Goal: Transaction & Acquisition: Subscribe to service/newsletter

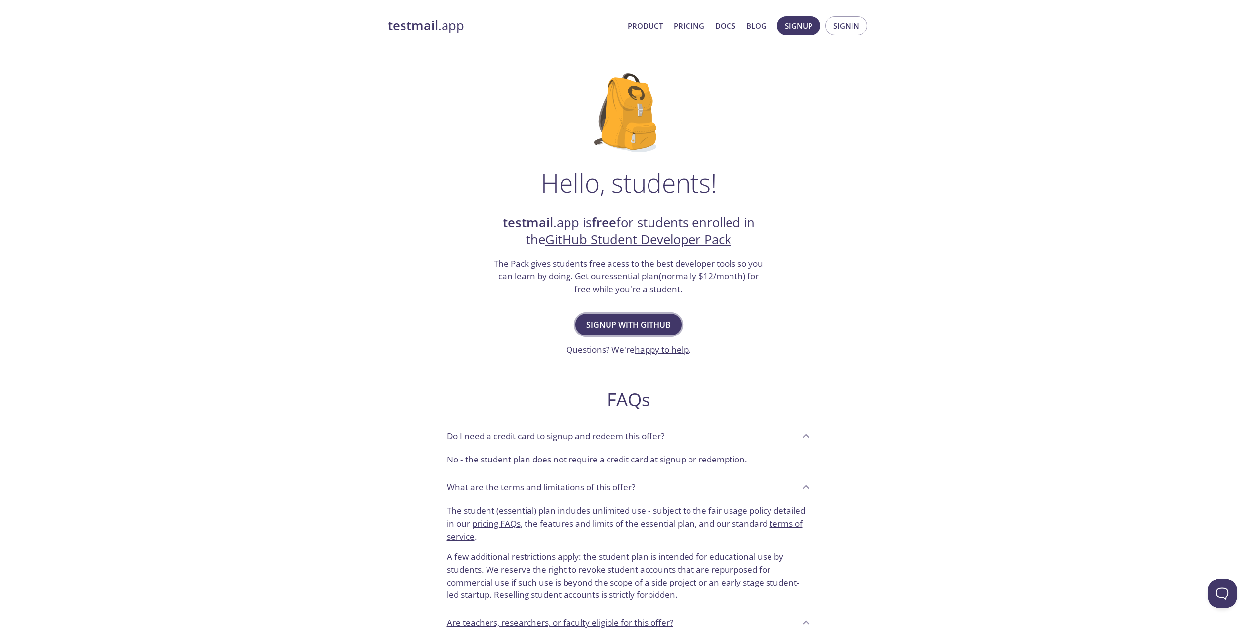
click at [650, 319] on span "Signup with GitHub" at bounding box center [628, 325] width 84 height 14
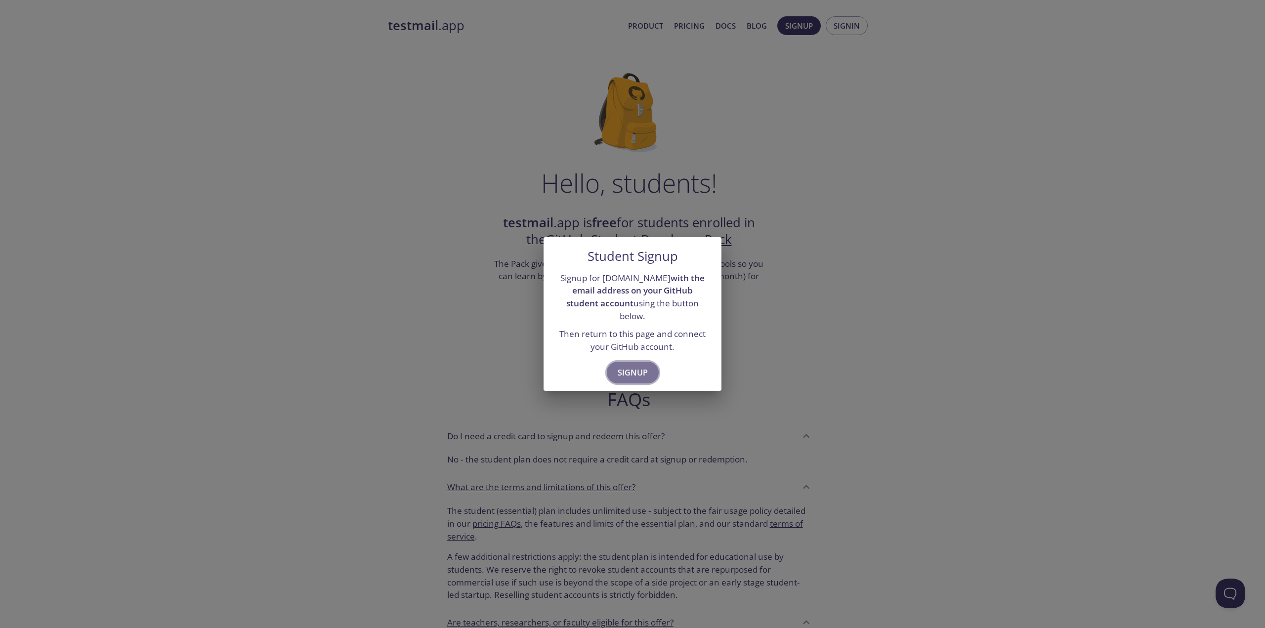
click at [639, 366] on span "Signup" at bounding box center [632, 373] width 30 height 14
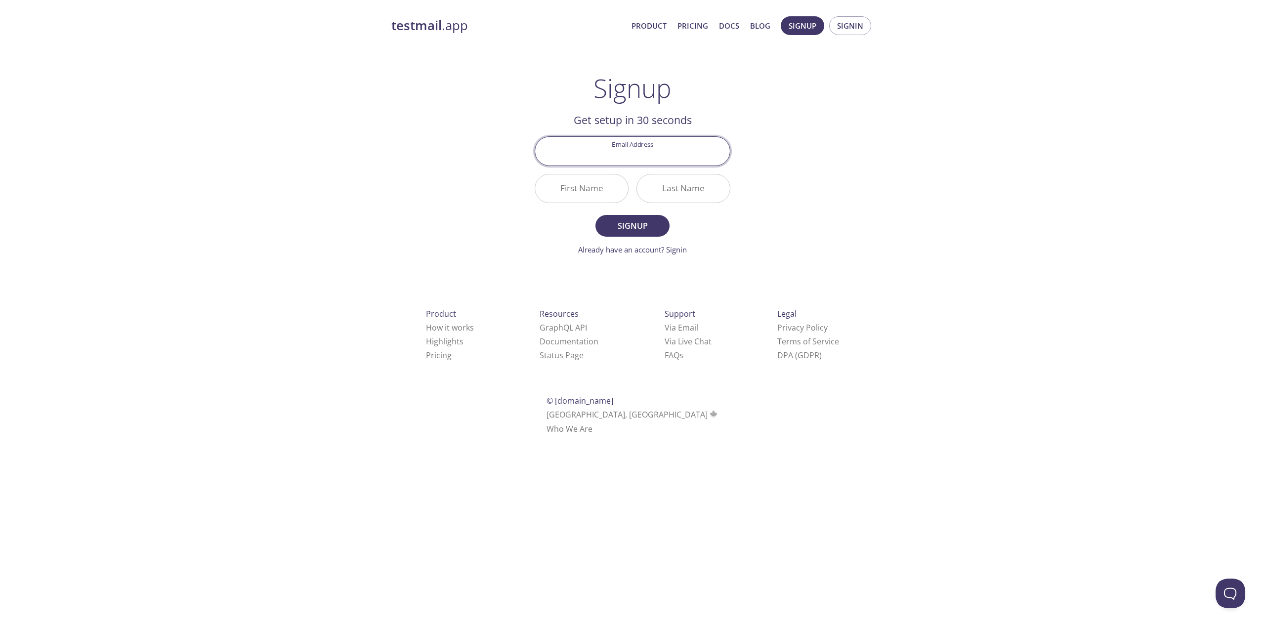
click at [637, 155] on input "Email Address" at bounding box center [632, 151] width 195 height 28
type input "[EMAIL_ADDRESS][DOMAIN_NAME]"
click at [574, 188] on input "First Name" at bounding box center [581, 188] width 93 height 28
click at [577, 194] on input "First Name" at bounding box center [581, 188] width 93 height 28
type input "[PERSON_NAME]"
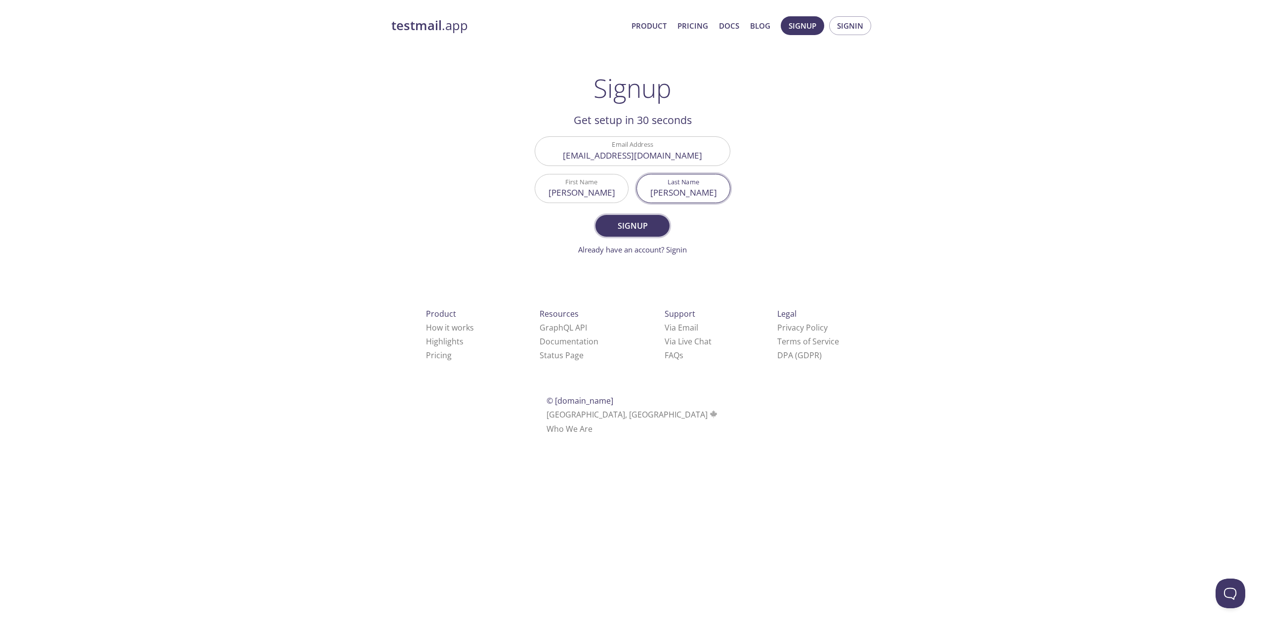
type input "[PERSON_NAME]"
click at [650, 230] on span "Signup" at bounding box center [632, 226] width 52 height 14
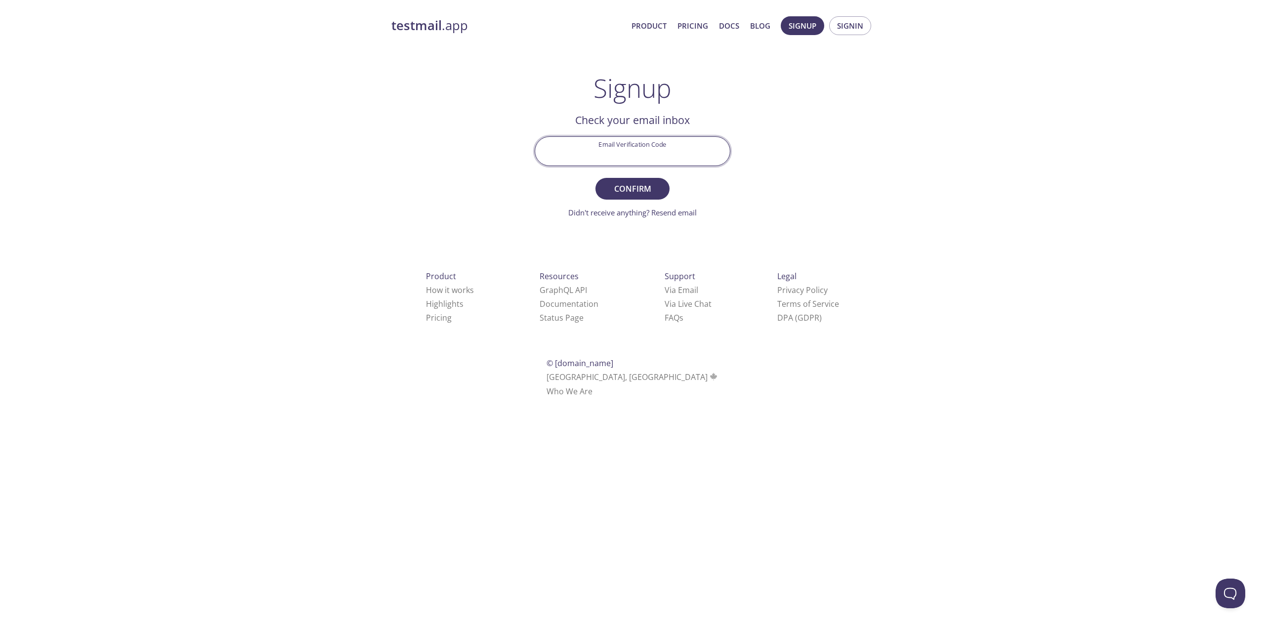
click at [682, 157] on input "Email Verification Code" at bounding box center [632, 151] width 195 height 28
paste input "U4X1F5K"
type input "U4X1F5K"
click at [643, 179] on button "Confirm" at bounding box center [632, 189] width 74 height 22
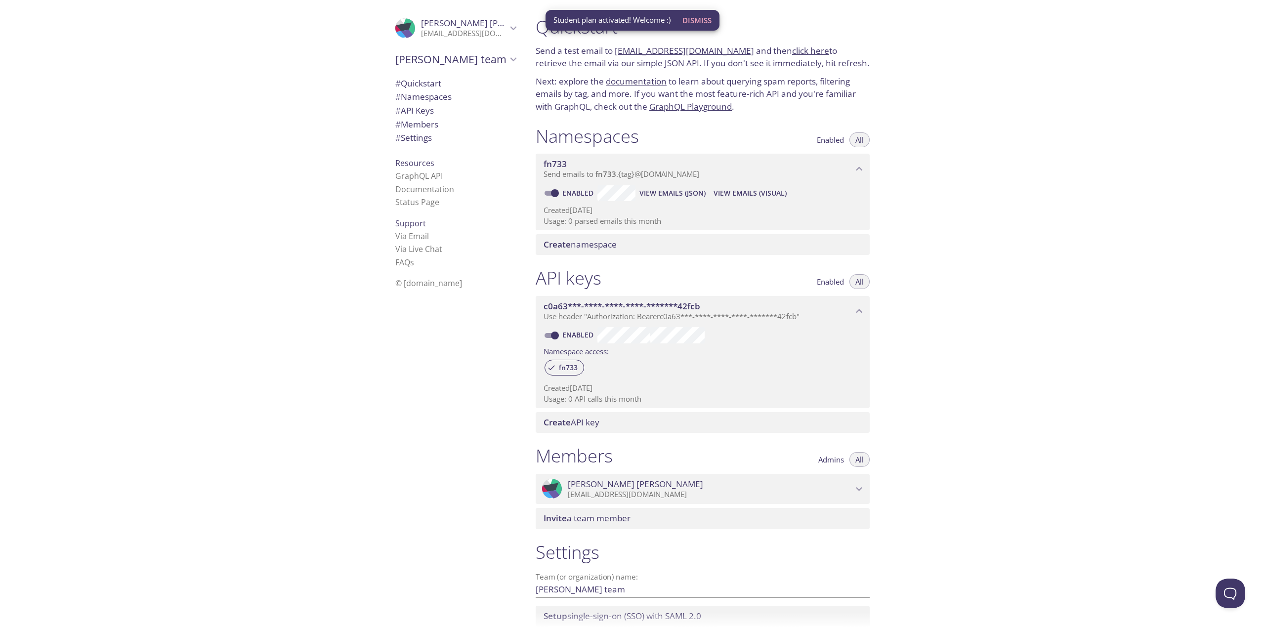
click at [704, 18] on span "Dismiss" at bounding box center [696, 20] width 29 height 13
drag, startPoint x: 685, startPoint y: 50, endPoint x: 662, endPoint y: 64, distance: 27.0
click at [662, 64] on p "Send a test email to [EMAIL_ADDRESS][DOMAIN_NAME] and then click here to retrie…" at bounding box center [702, 56] width 334 height 25
drag, startPoint x: 736, startPoint y: 48, endPoint x: 615, endPoint y: 44, distance: 120.6
click at [615, 44] on p "Send a test email to [EMAIL_ADDRESS][DOMAIN_NAME] and then click here to retrie…" at bounding box center [702, 56] width 334 height 25
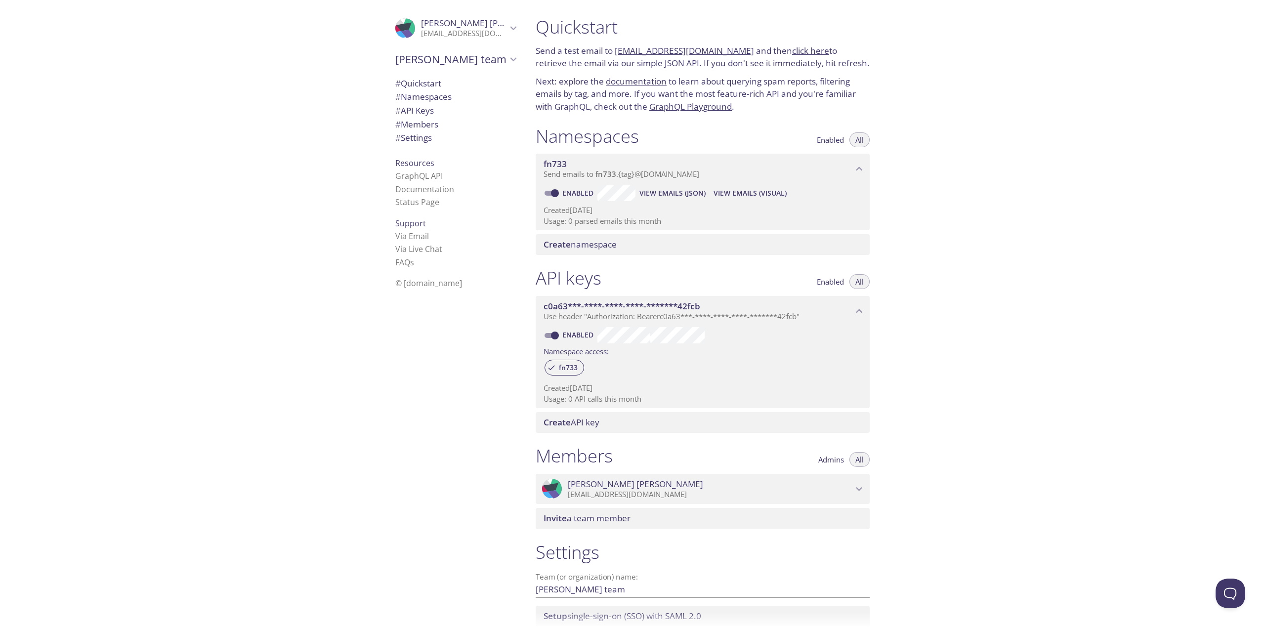
copy link "[EMAIL_ADDRESS][DOMAIN_NAME]"
click at [930, 105] on div "Quickstart Send a test email to [EMAIL_ADDRESS][DOMAIN_NAME] and then click her…" at bounding box center [896, 314] width 737 height 628
click at [797, 51] on link "click here" at bounding box center [810, 50] width 37 height 11
click at [797, 47] on link "click here" at bounding box center [810, 50] width 37 height 11
click at [421, 79] on span "# Quickstart" at bounding box center [418, 83] width 46 height 11
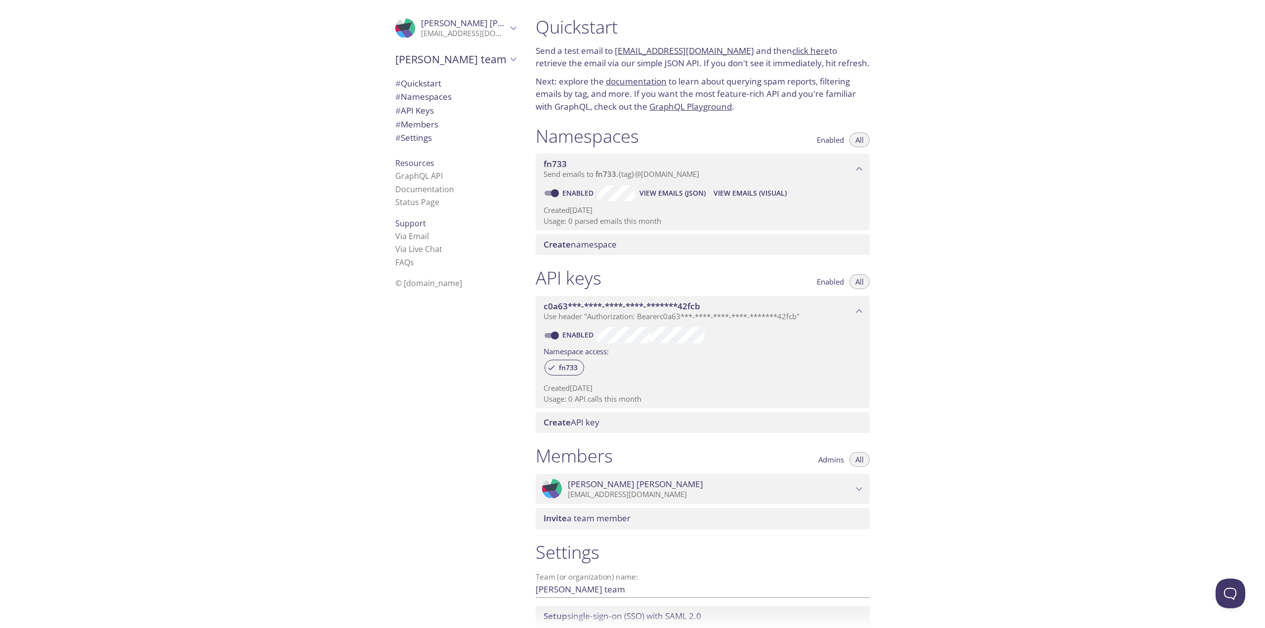
click at [798, 55] on link "click here" at bounding box center [810, 50] width 37 height 11
click at [421, 21] on span "[PERSON_NAME]" at bounding box center [488, 22] width 135 height 11
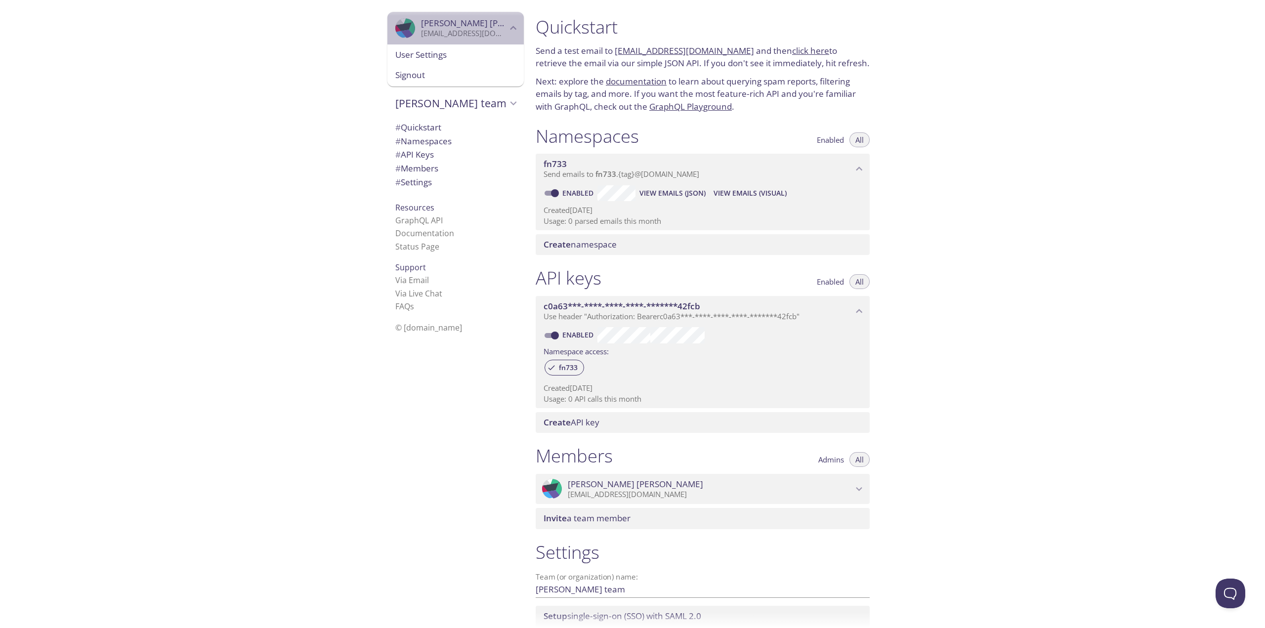
click at [421, 21] on span "[PERSON_NAME]" at bounding box center [488, 22] width 135 height 11
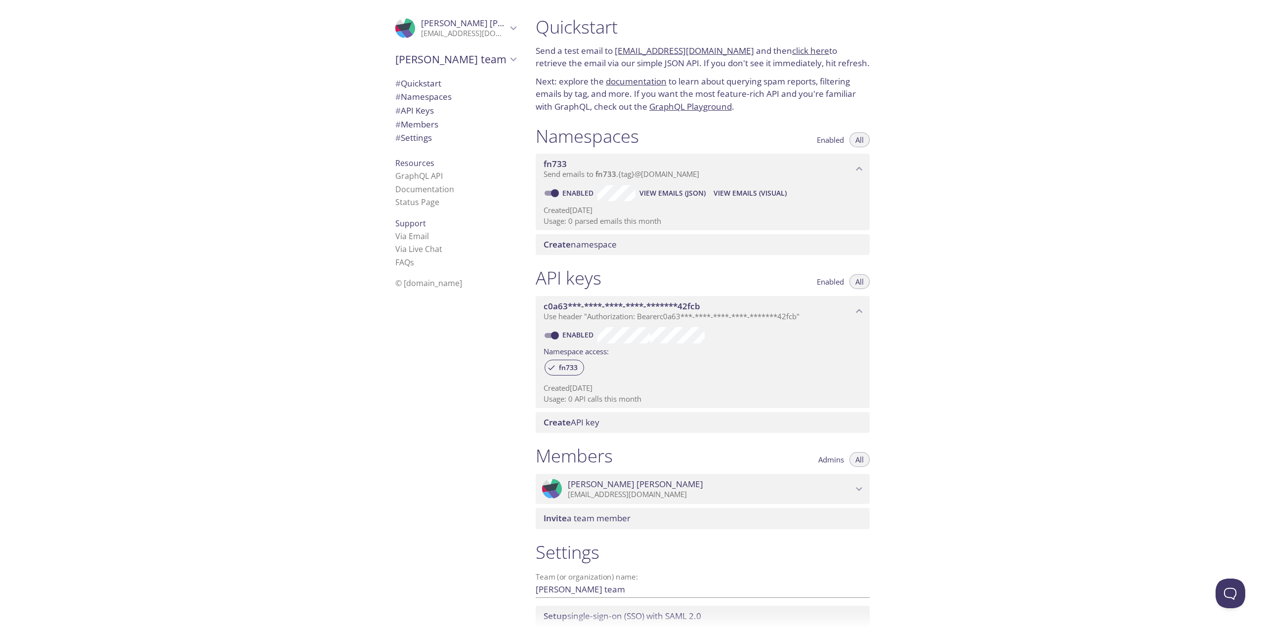
click at [422, 83] on span "# Quickstart" at bounding box center [418, 83] width 46 height 11
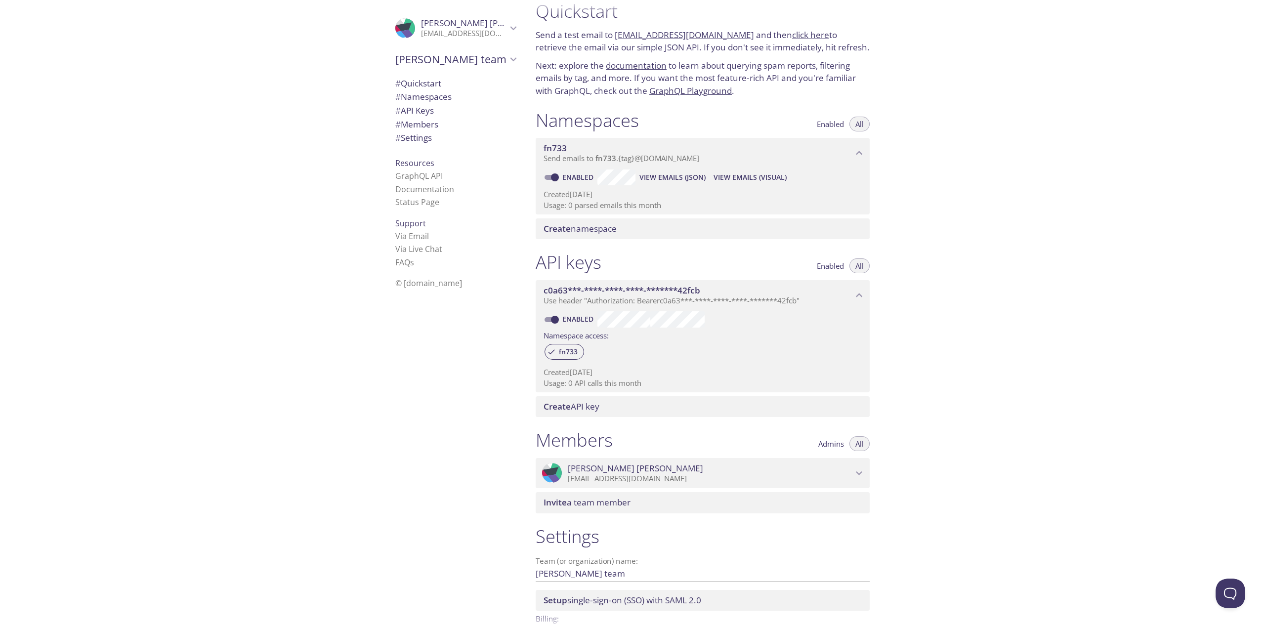
drag, startPoint x: 1246, startPoint y: 0, endPoint x: 903, endPoint y: 40, distance: 345.1
click at [971, 55] on div "Quickstart Send a test email to [EMAIL_ADDRESS][DOMAIN_NAME] and then click her…" at bounding box center [896, 314] width 737 height 628
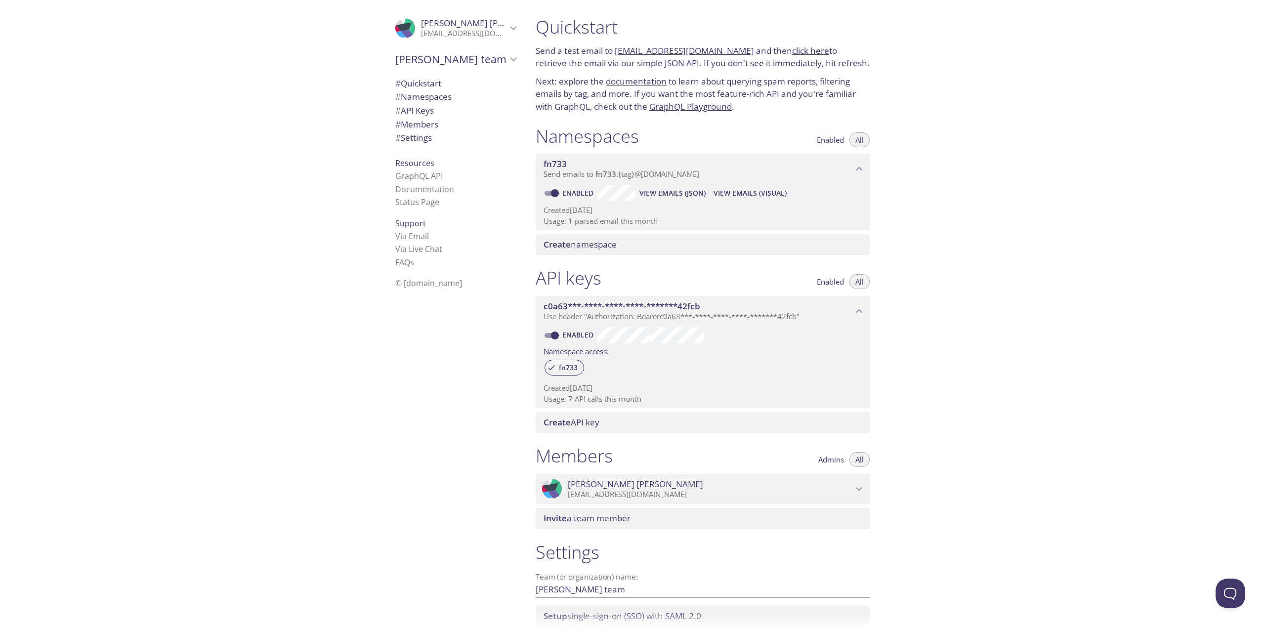
click at [792, 53] on link "click here" at bounding box center [810, 50] width 37 height 11
click at [801, 47] on link "click here" at bounding box center [810, 50] width 37 height 11
click at [757, 193] on span "View Emails (Visual)" at bounding box center [749, 193] width 73 height 12
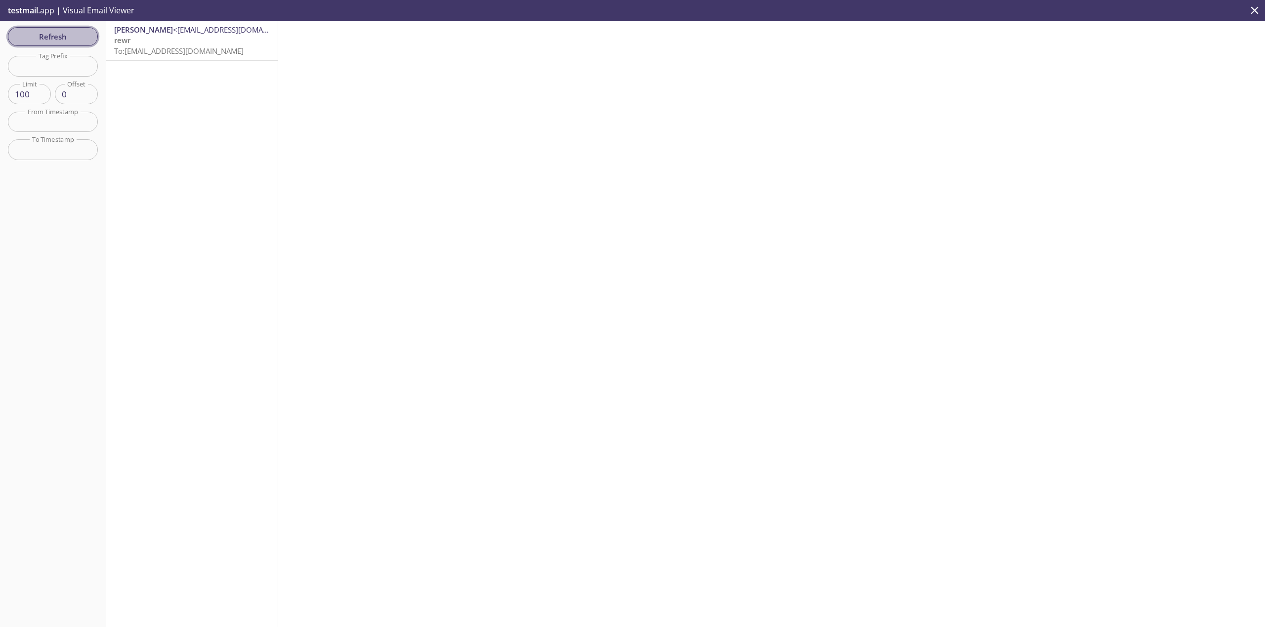
click at [62, 39] on span "Refresh" at bounding box center [53, 36] width 74 height 13
click at [136, 42] on p "rewr To: fn733.test@inbox.testmail.app" at bounding box center [192, 45] width 156 height 21
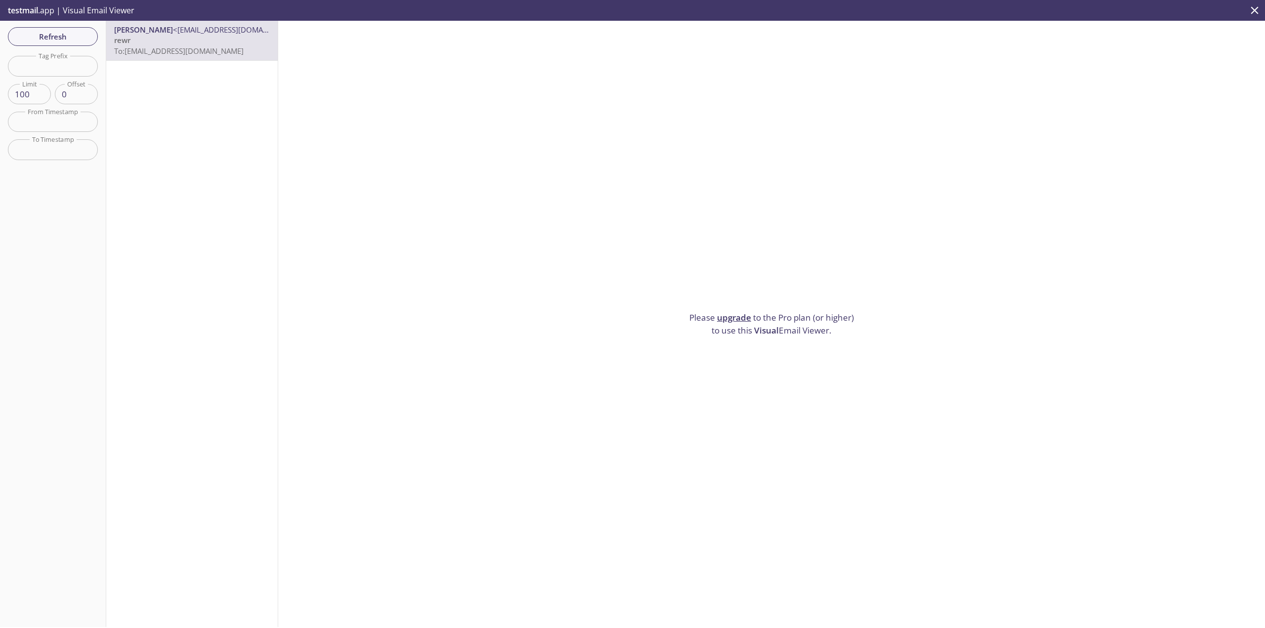
click at [732, 312] on link "upgrade" at bounding box center [734, 317] width 34 height 11
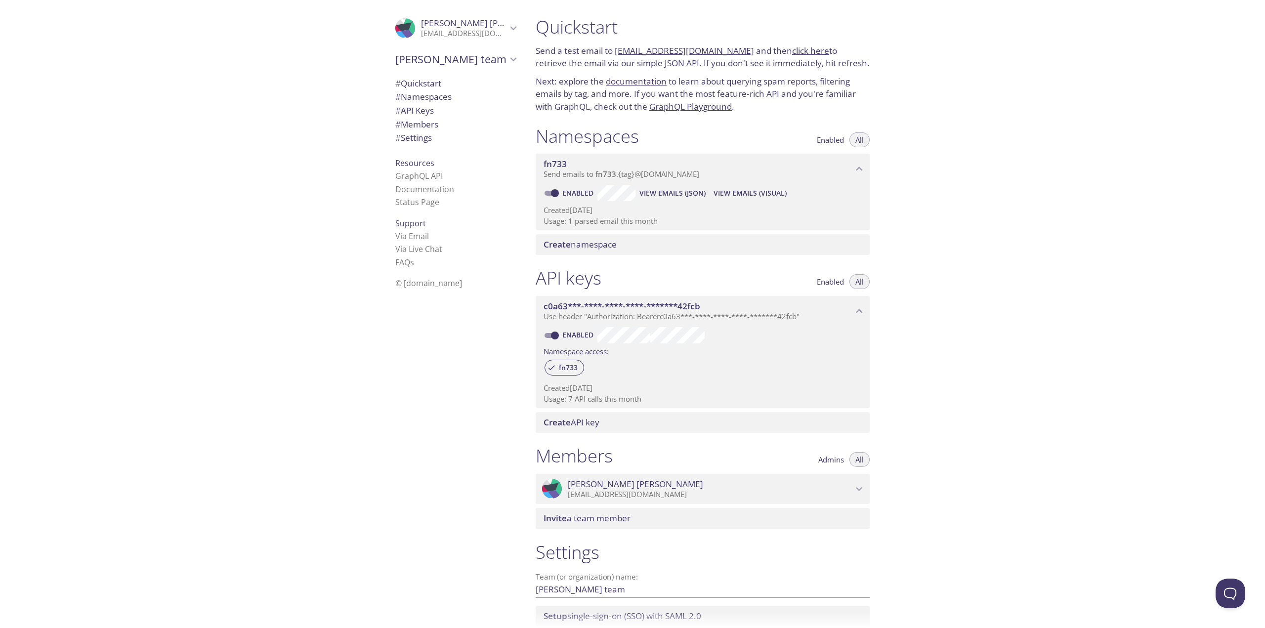
click at [662, 188] on span "View Emails (JSON)" at bounding box center [672, 193] width 66 height 12
click at [551, 191] on input "Enabled" at bounding box center [555, 193] width 36 height 12
click at [540, 194] on label "Disabled" at bounding box center [568, 193] width 61 height 16
click at [540, 194] on input "Disabled" at bounding box center [547, 193] width 36 height 12
checkbox input "true"
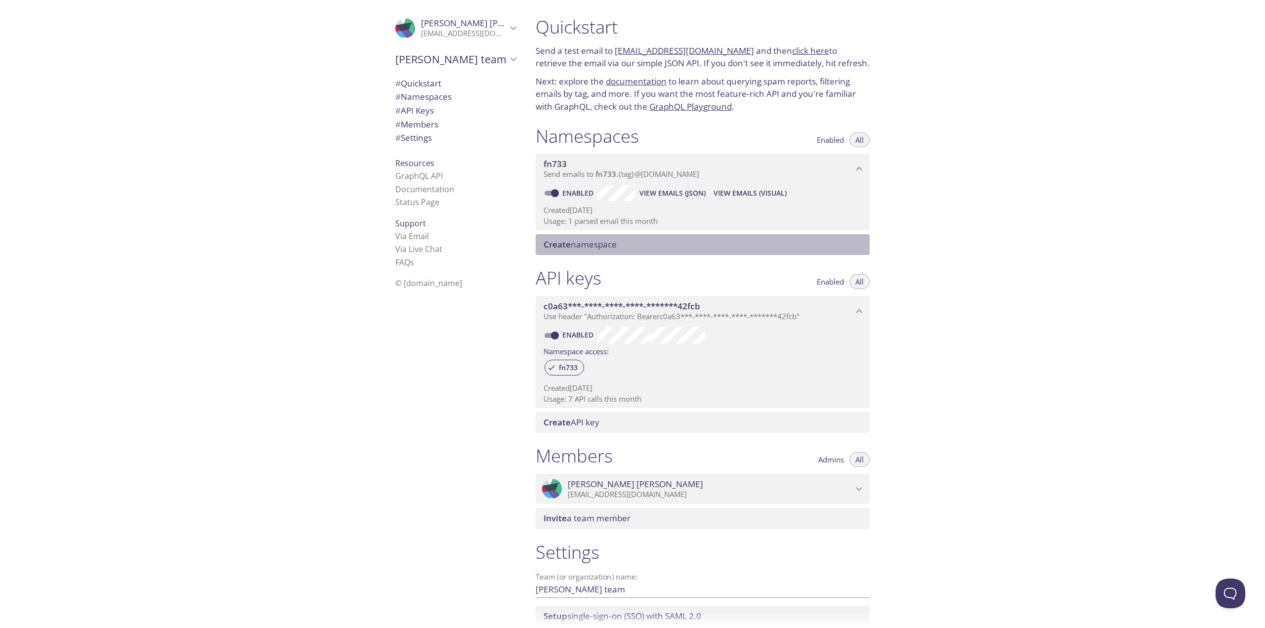
click at [574, 249] on span "Create namespace" at bounding box center [579, 244] width 73 height 11
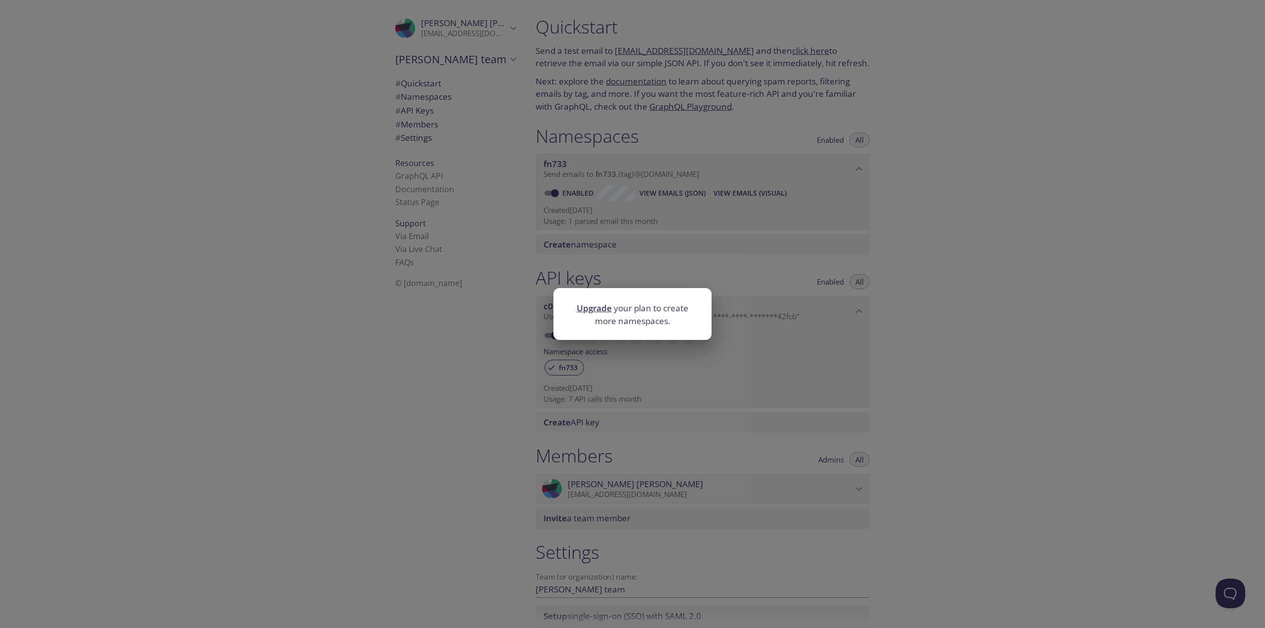
click at [531, 257] on div "Upgrade your plan to create more namespaces." at bounding box center [632, 314] width 1265 height 628
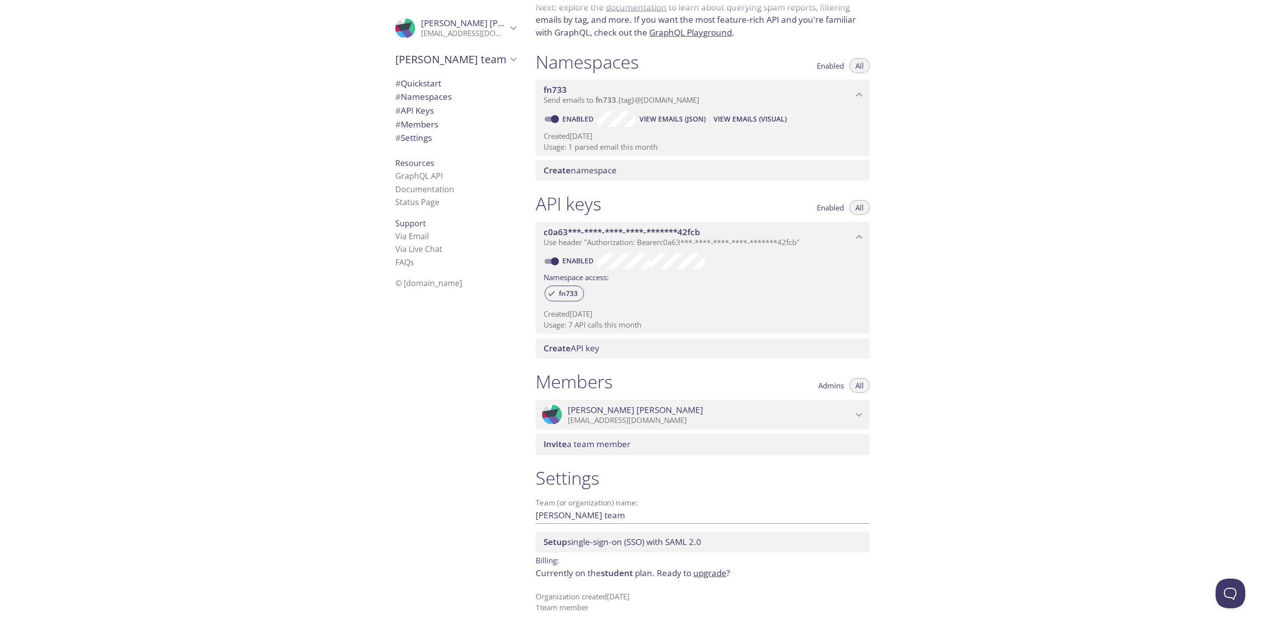
scroll to position [75, 0]
